Goal: Task Accomplishment & Management: Use online tool/utility

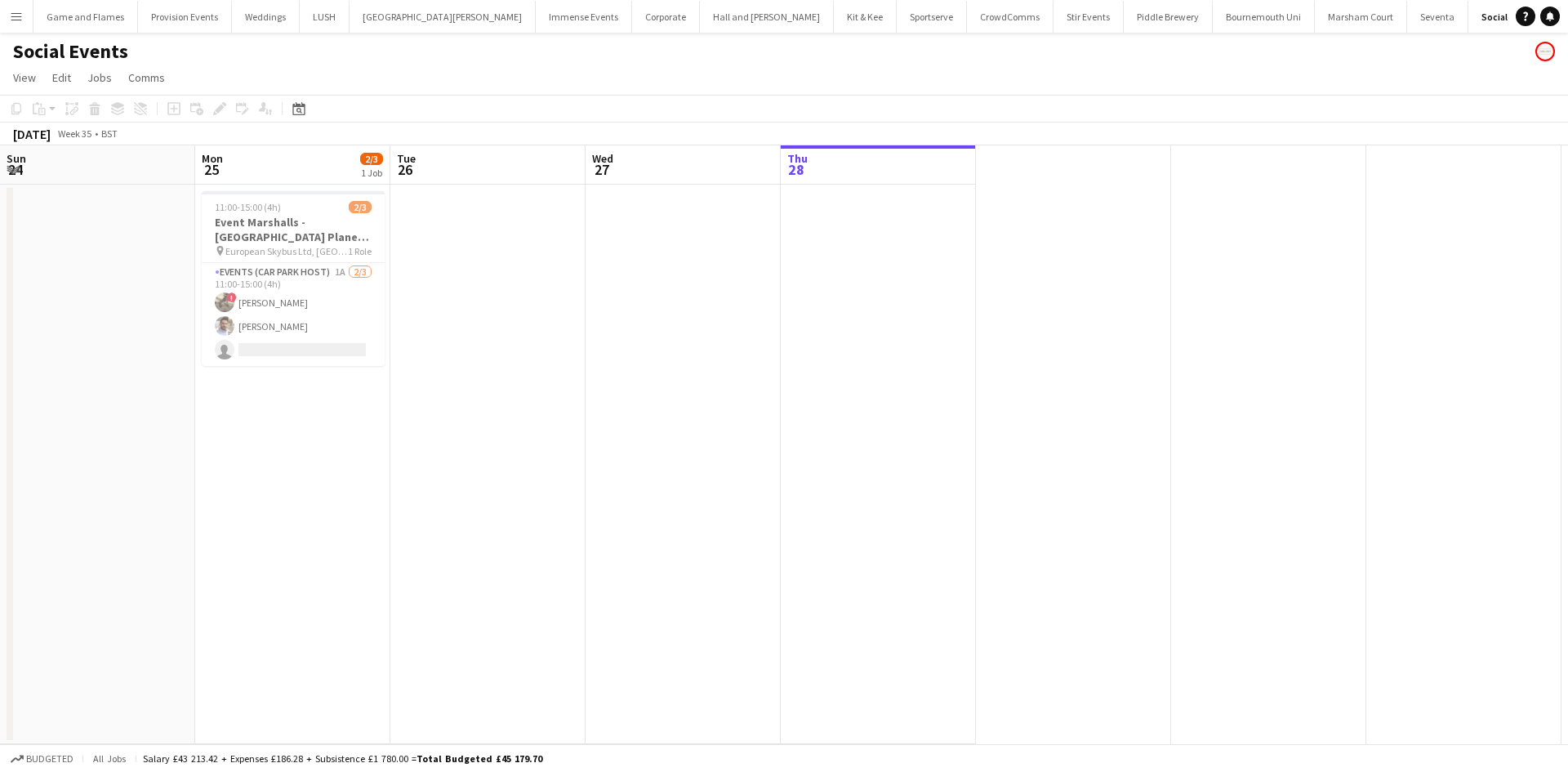
click at [21, 24] on button "Menu" at bounding box center [16, 16] width 33 height 33
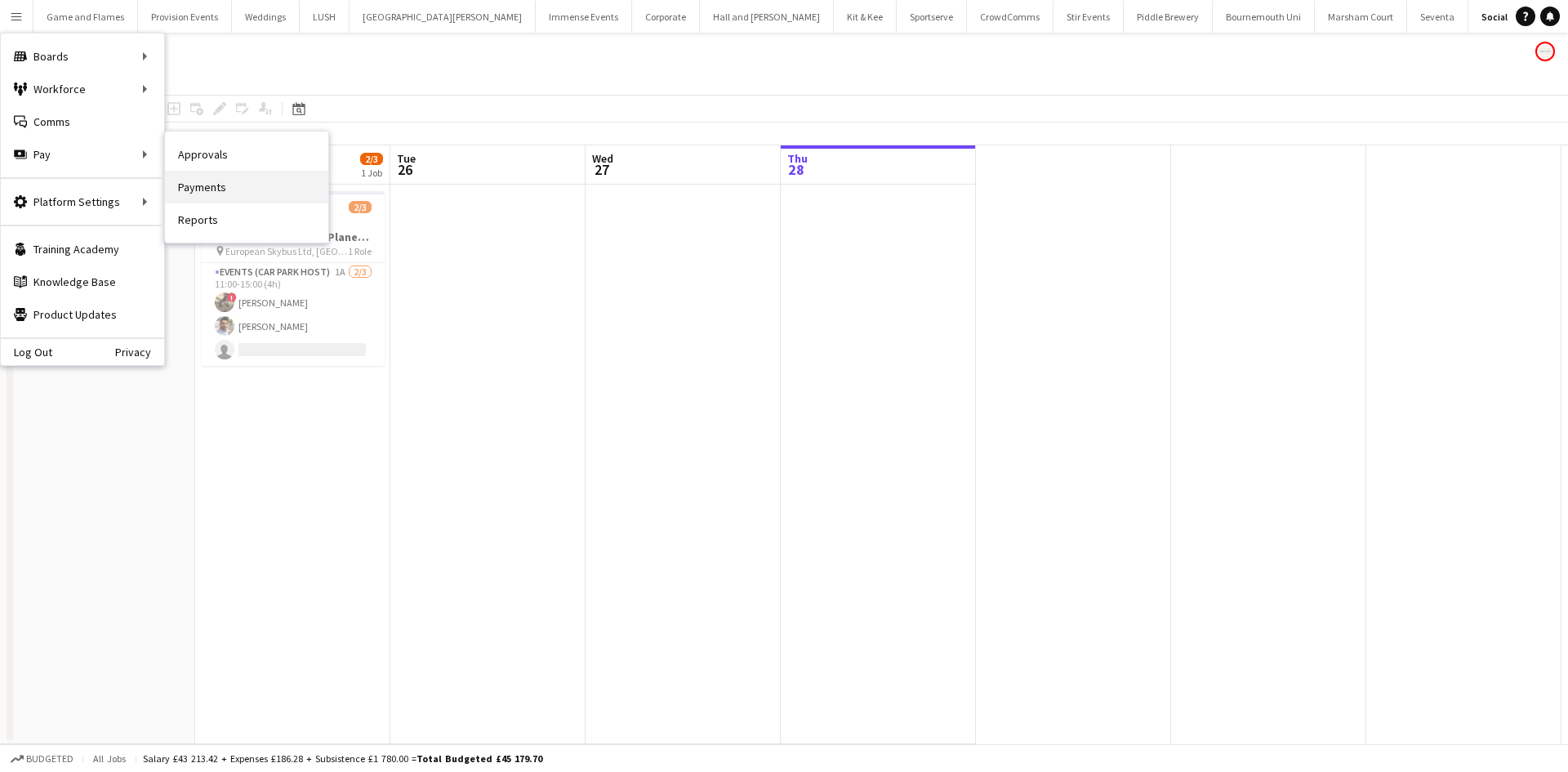
click at [209, 185] on link "Payments" at bounding box center [246, 187] width 163 height 33
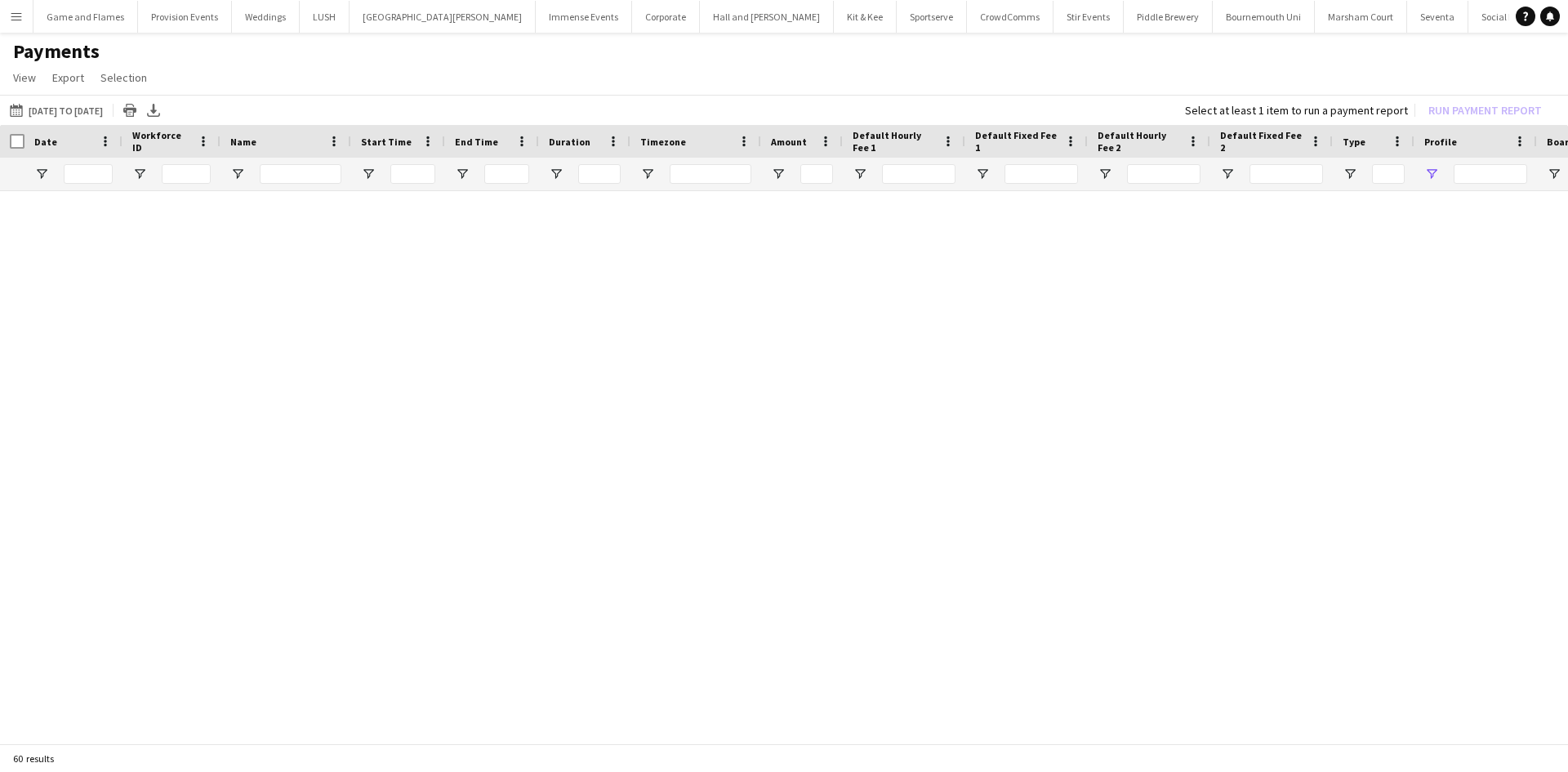
type input "**********"
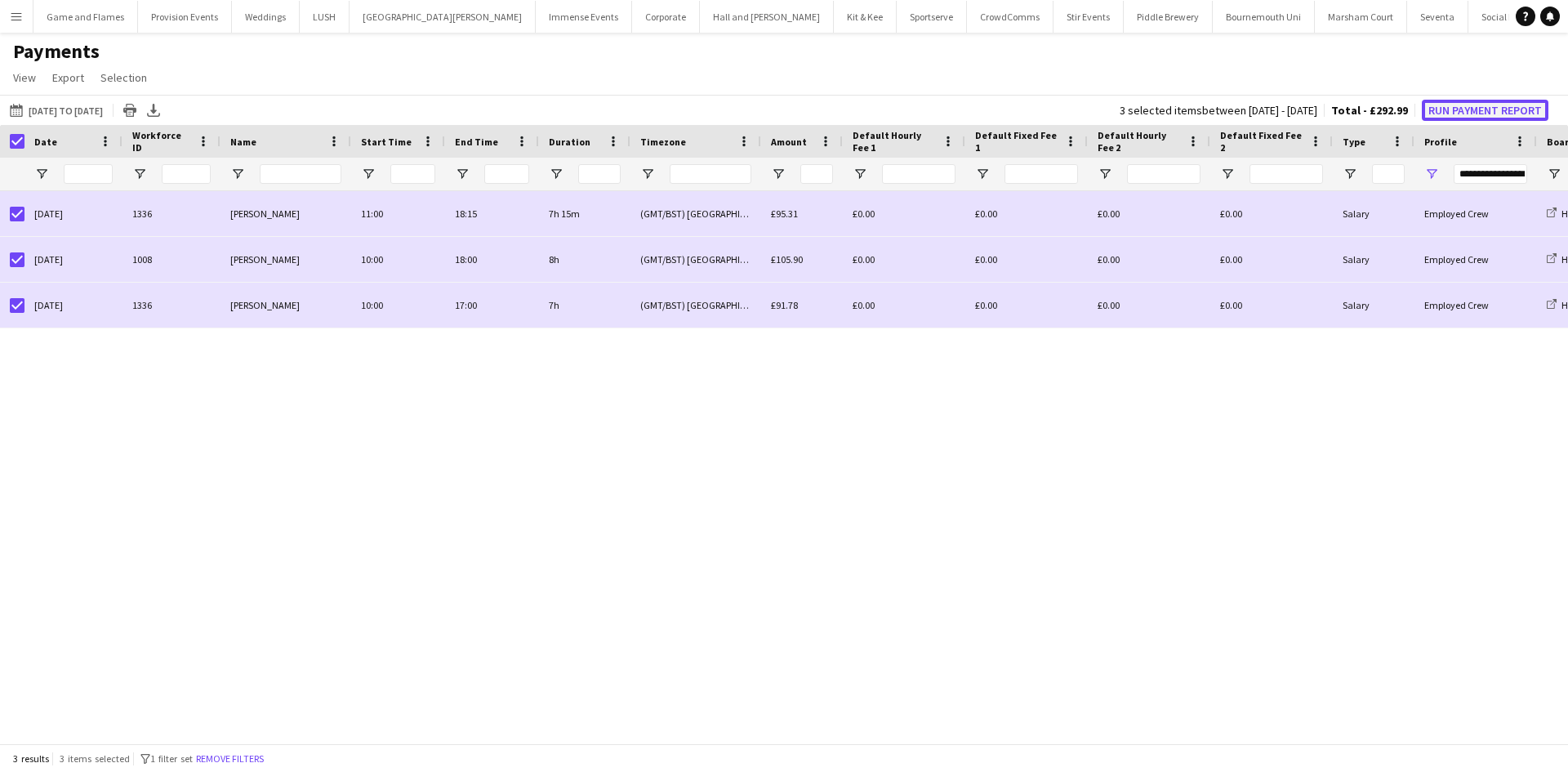
click at [1449, 109] on button "Run Payment Report" at bounding box center [1484, 110] width 126 height 21
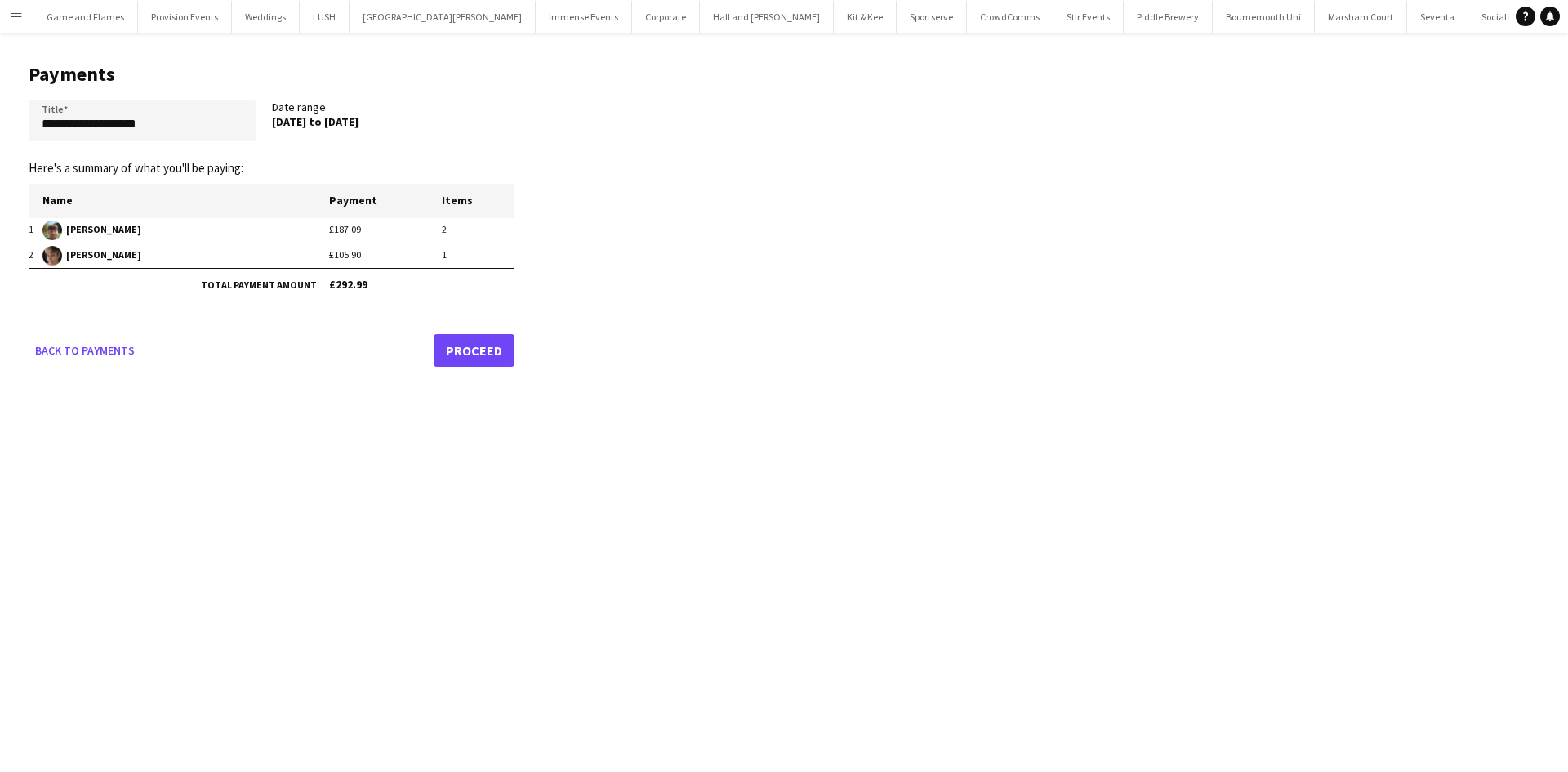
click at [481, 350] on link "Proceed" at bounding box center [474, 350] width 81 height 33
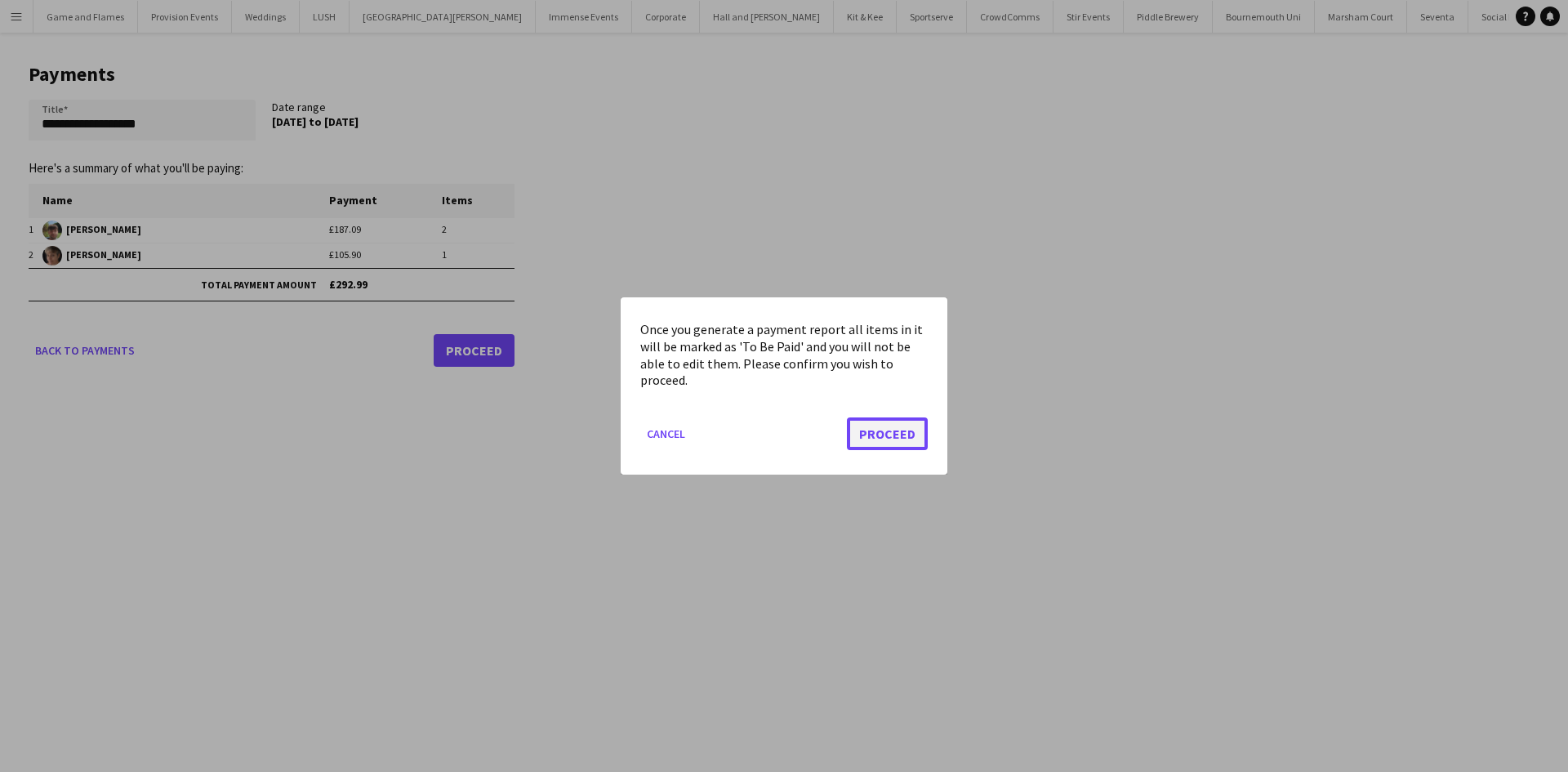
click at [887, 429] on button "Proceed" at bounding box center [887, 434] width 81 height 33
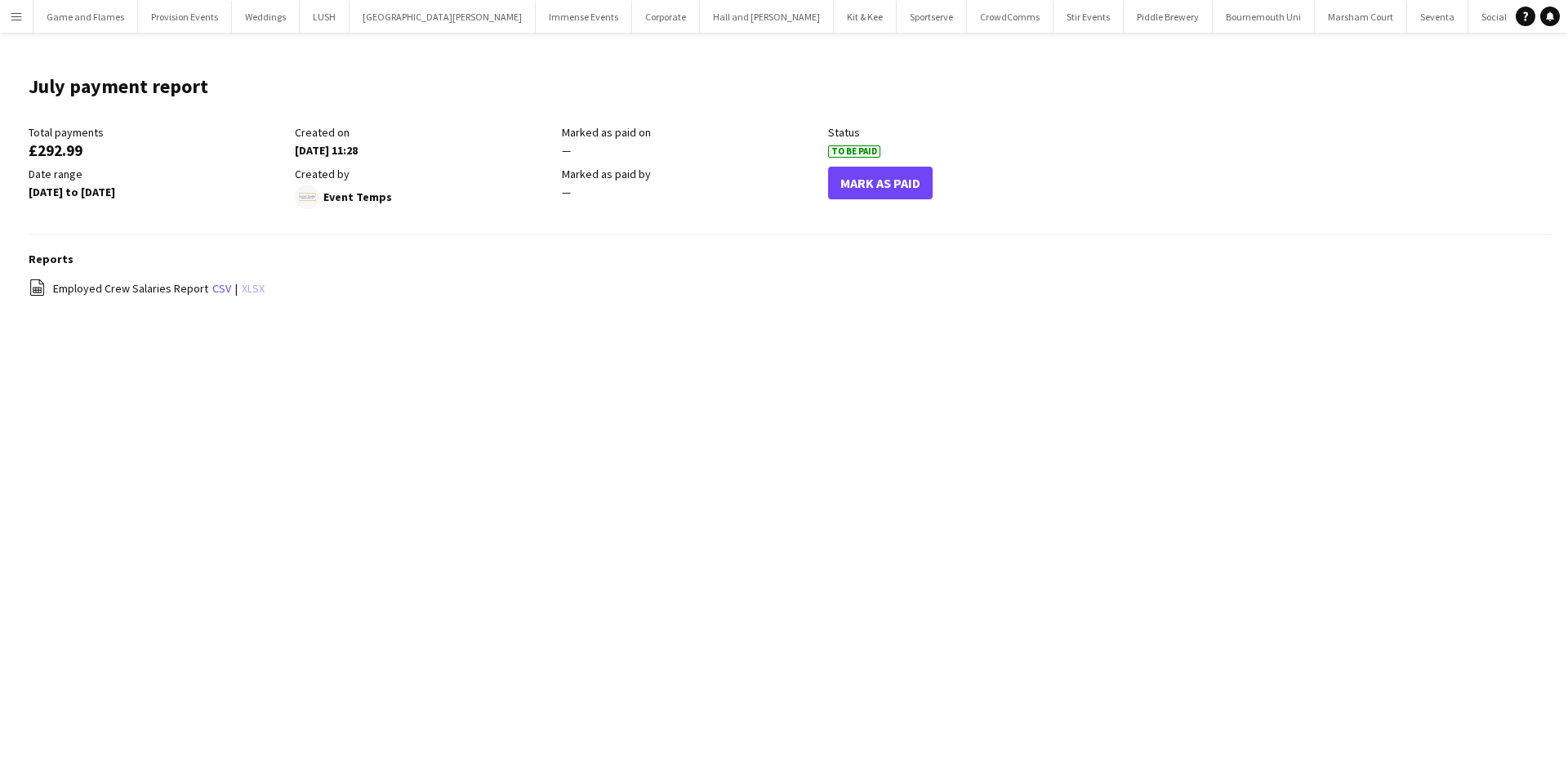
click at [246, 293] on link "xlsx" at bounding box center [253, 288] width 23 height 15
